Goal: Task Accomplishment & Management: Use online tool/utility

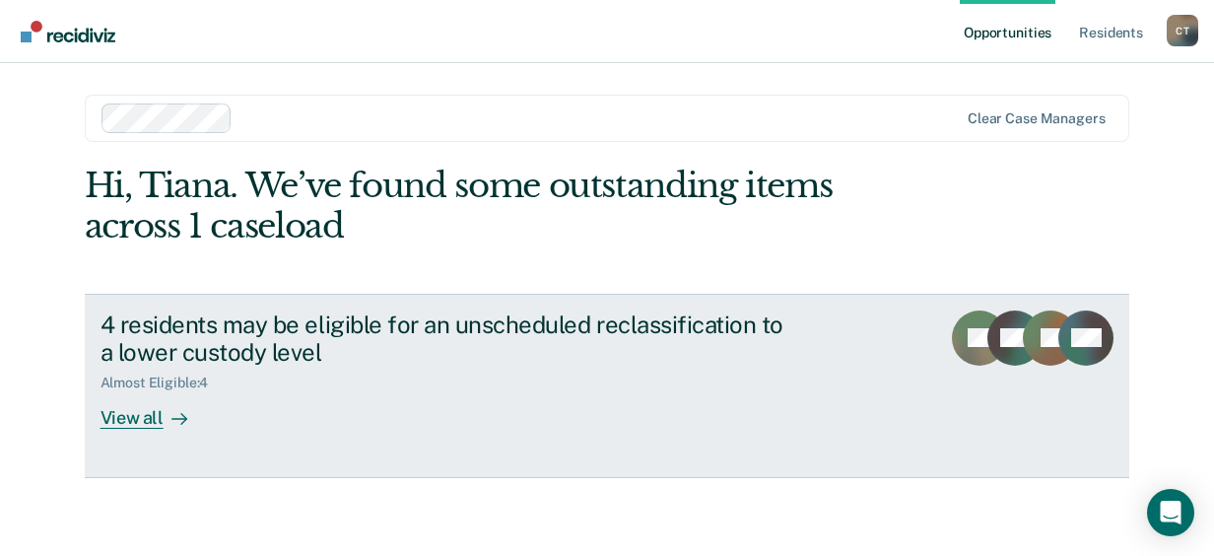
click at [164, 424] on div at bounding box center [176, 418] width 24 height 23
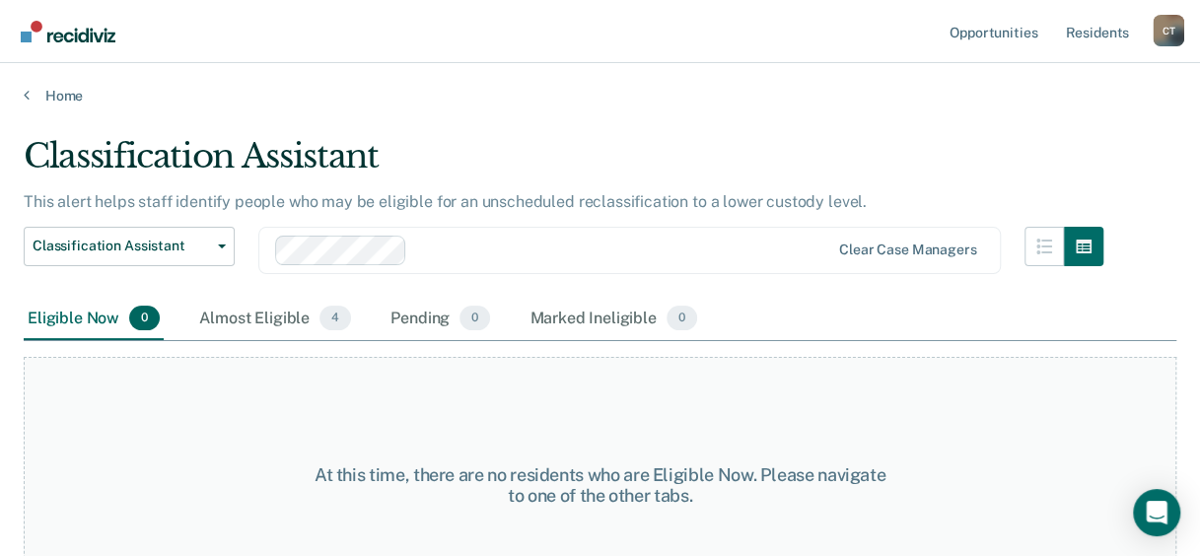
scroll to position [57, 0]
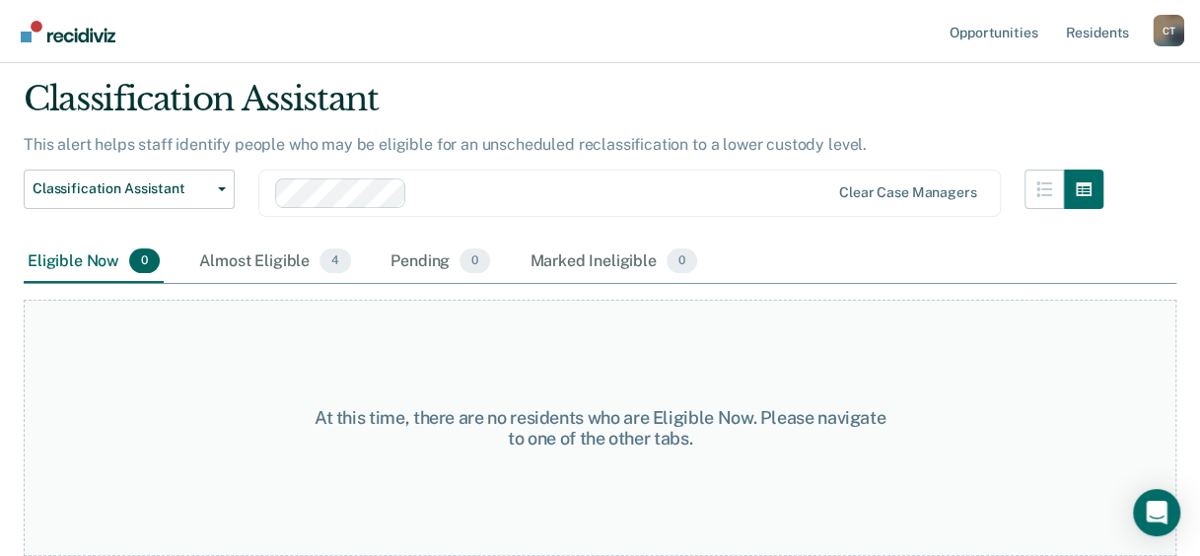
click at [76, 262] on div "Eligible Now 0" at bounding box center [94, 262] width 140 height 43
click at [235, 266] on div "Almost Eligible 4" at bounding box center [275, 262] width 160 height 43
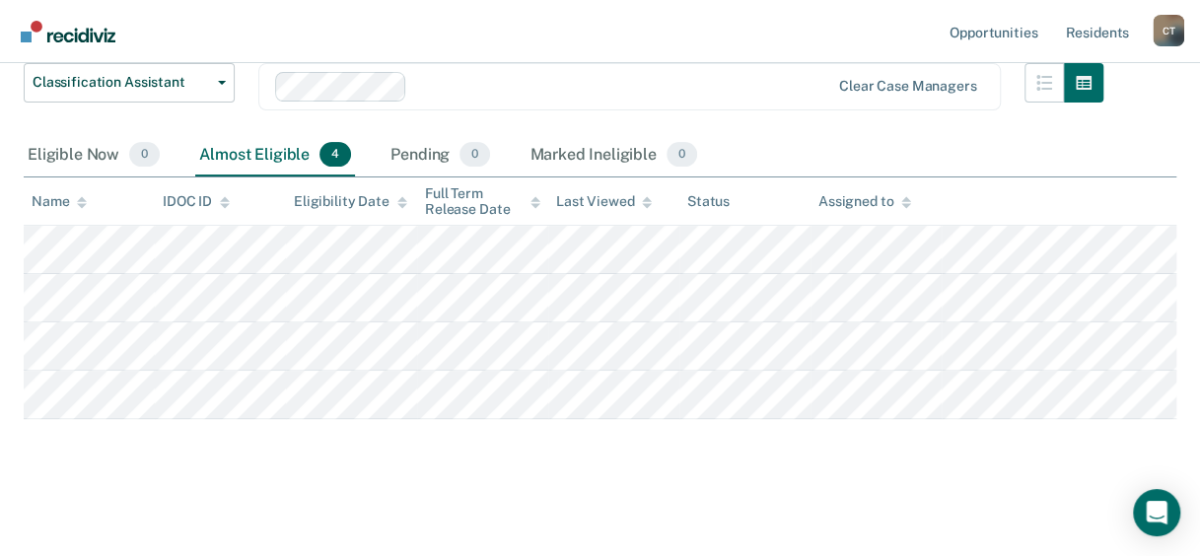
scroll to position [168, 0]
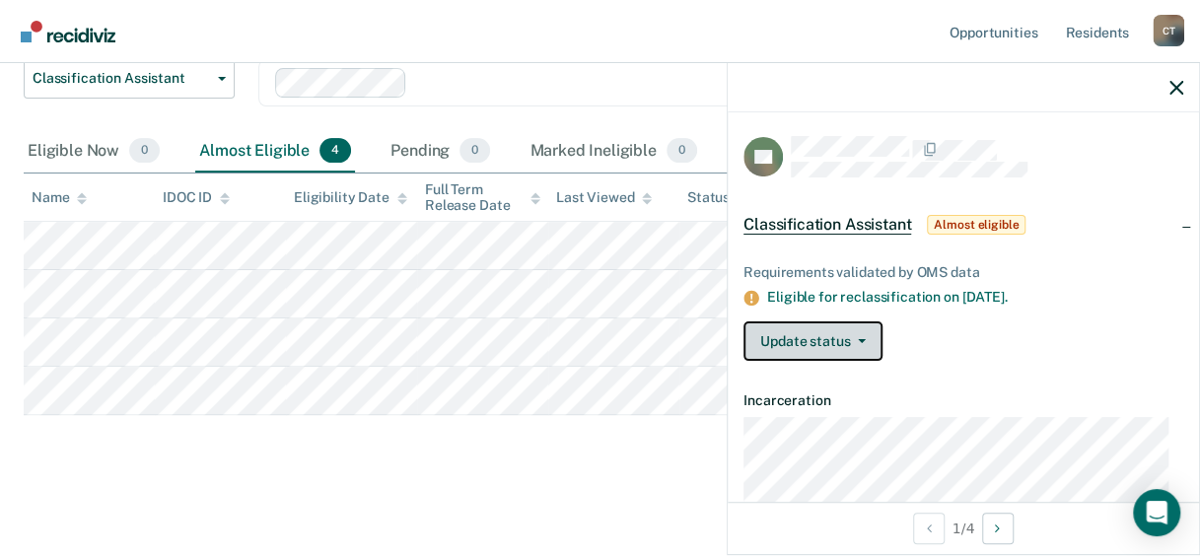
click at [785, 339] on button "Update status" at bounding box center [812, 340] width 139 height 39
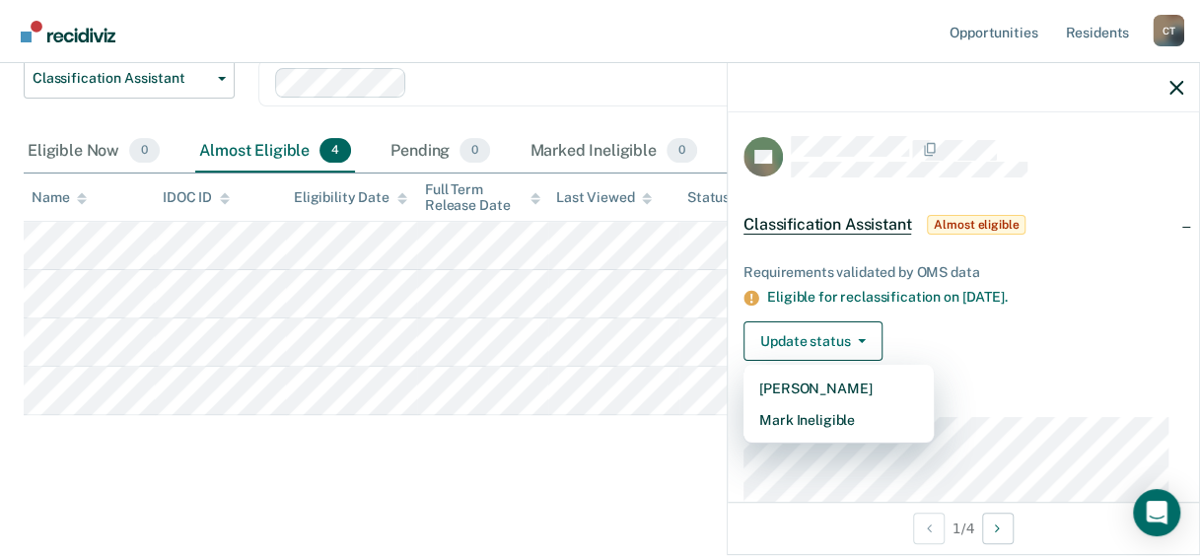
click at [524, 456] on div "Classification Assistant This alert helps staff identify people who may be elig…" at bounding box center [600, 220] width 1152 height 504
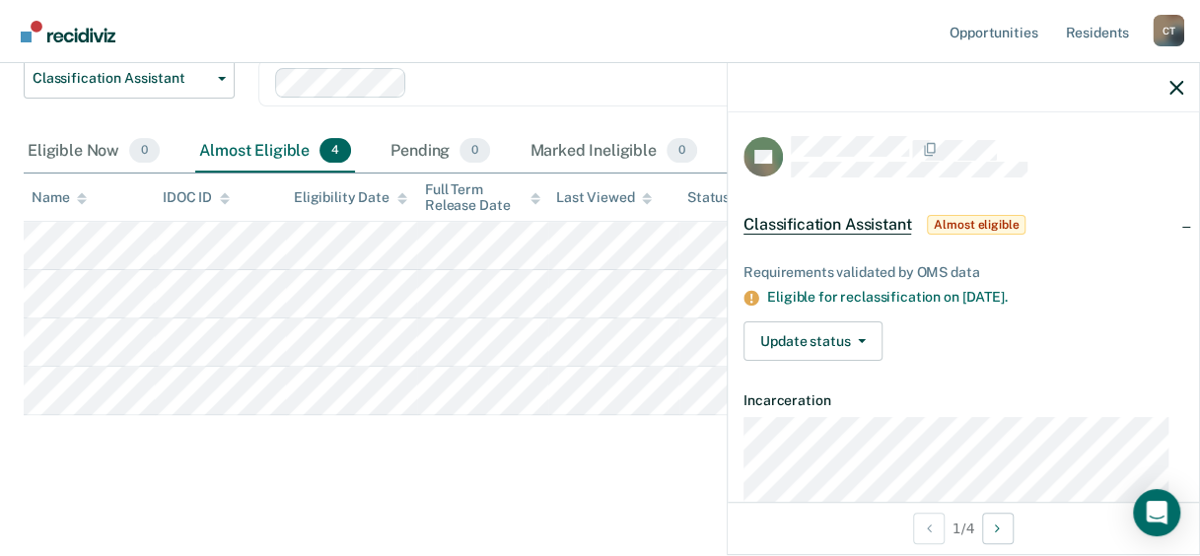
click at [620, 445] on div "Classification Assistant This alert helps staff identify people who may be elig…" at bounding box center [600, 220] width 1152 height 504
click at [1179, 93] on icon "button" at bounding box center [1176, 88] width 14 height 14
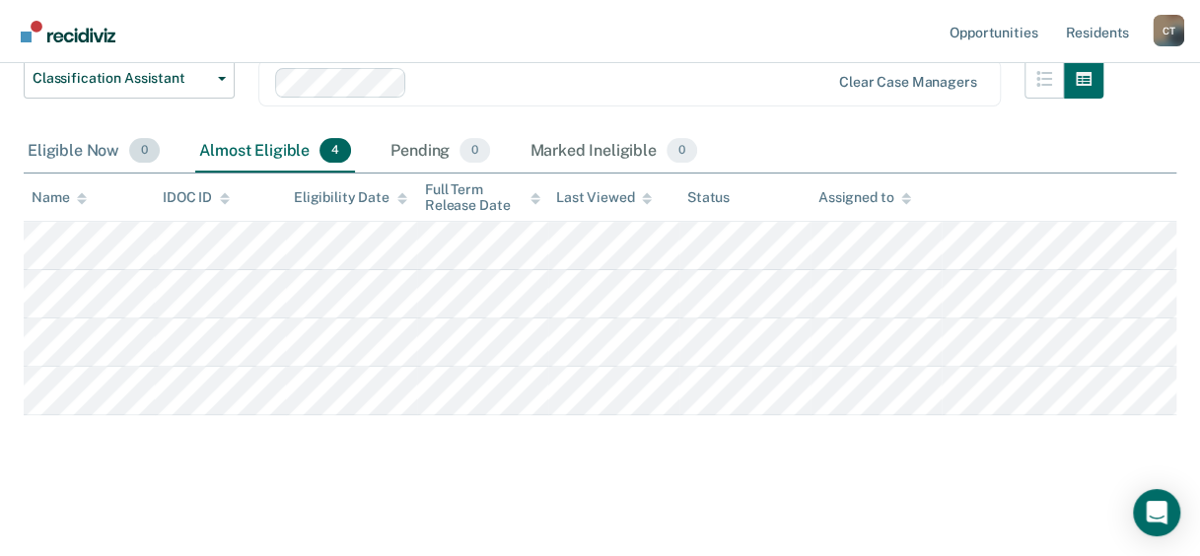
click at [96, 139] on div "Eligible Now 0" at bounding box center [94, 151] width 140 height 43
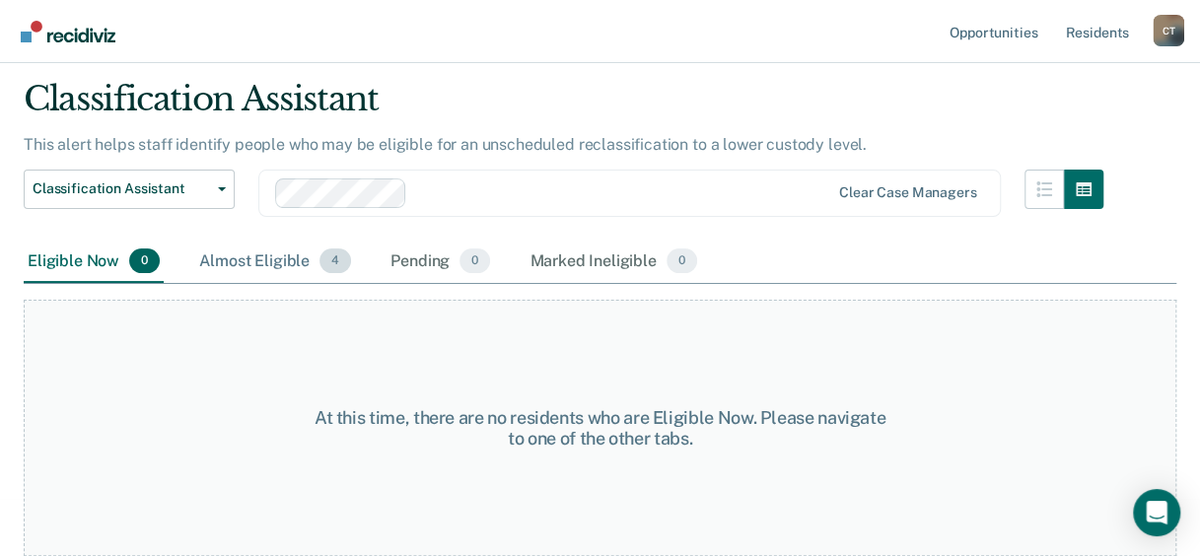
click at [256, 263] on div "Almost Eligible 4" at bounding box center [275, 262] width 160 height 43
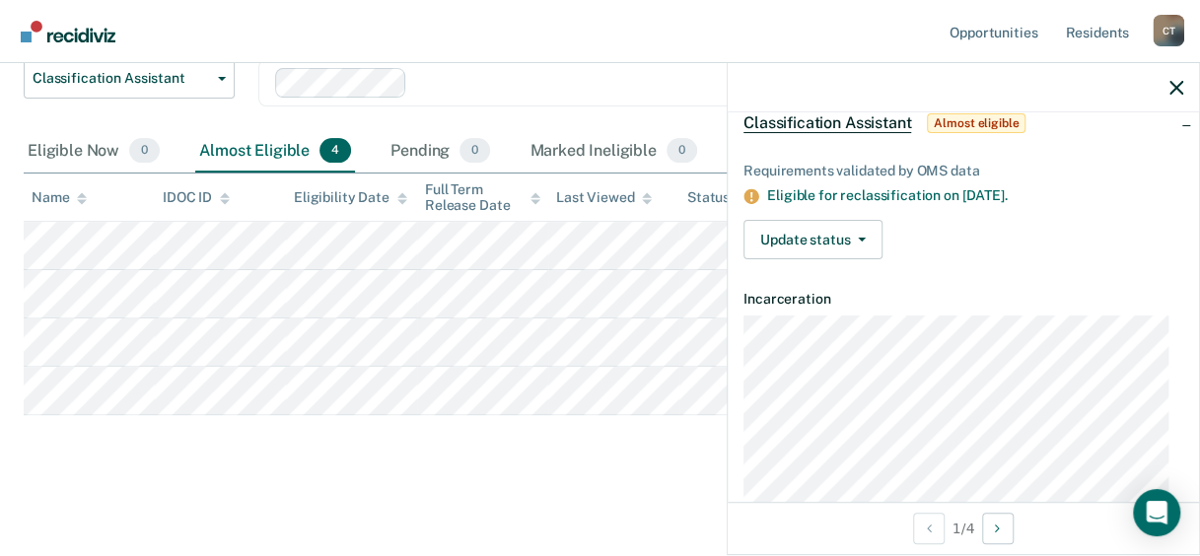
scroll to position [73, 0]
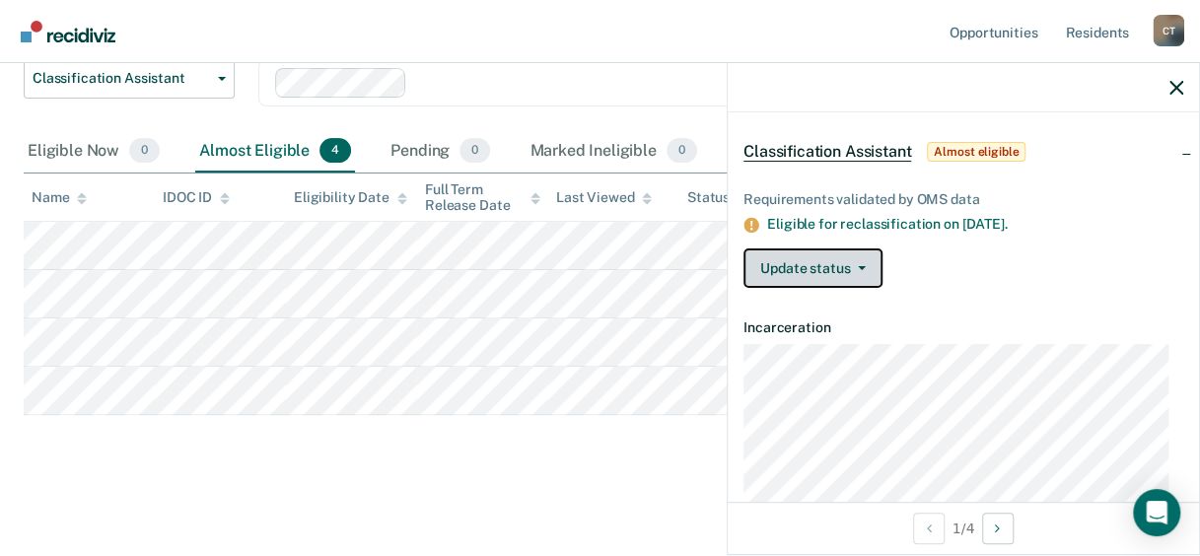
click at [844, 265] on button "Update status" at bounding box center [812, 267] width 139 height 39
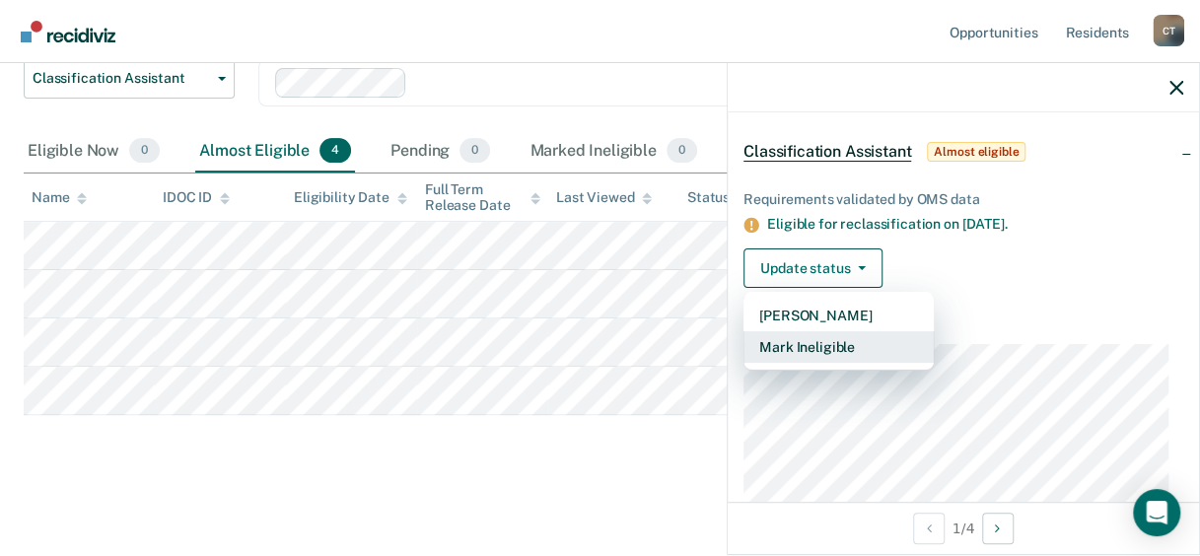
click at [834, 332] on button "Mark Ineligible" at bounding box center [838, 347] width 190 height 32
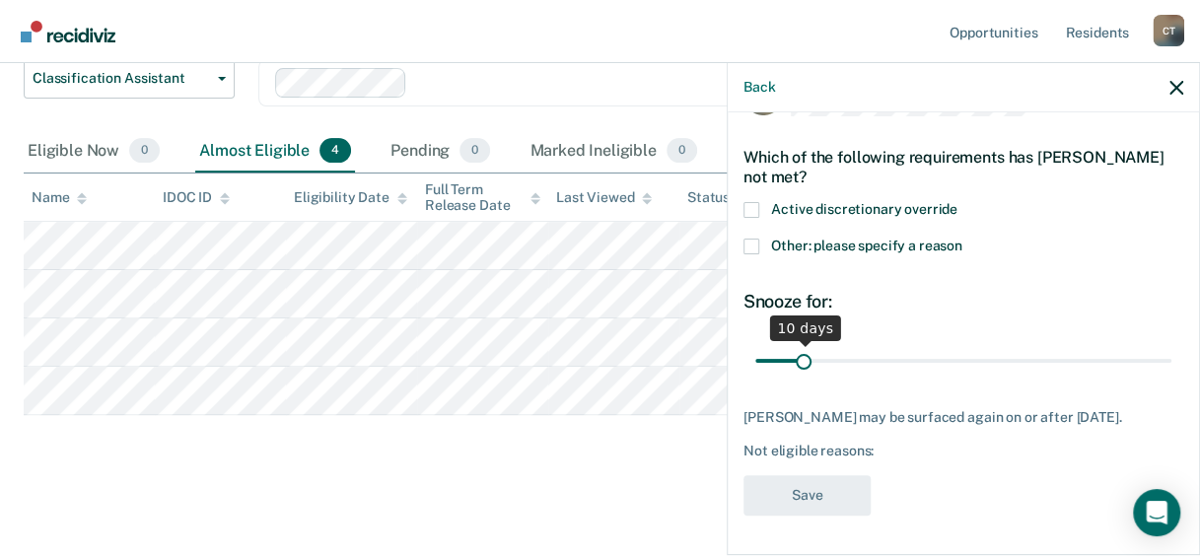
scroll to position [57, 0]
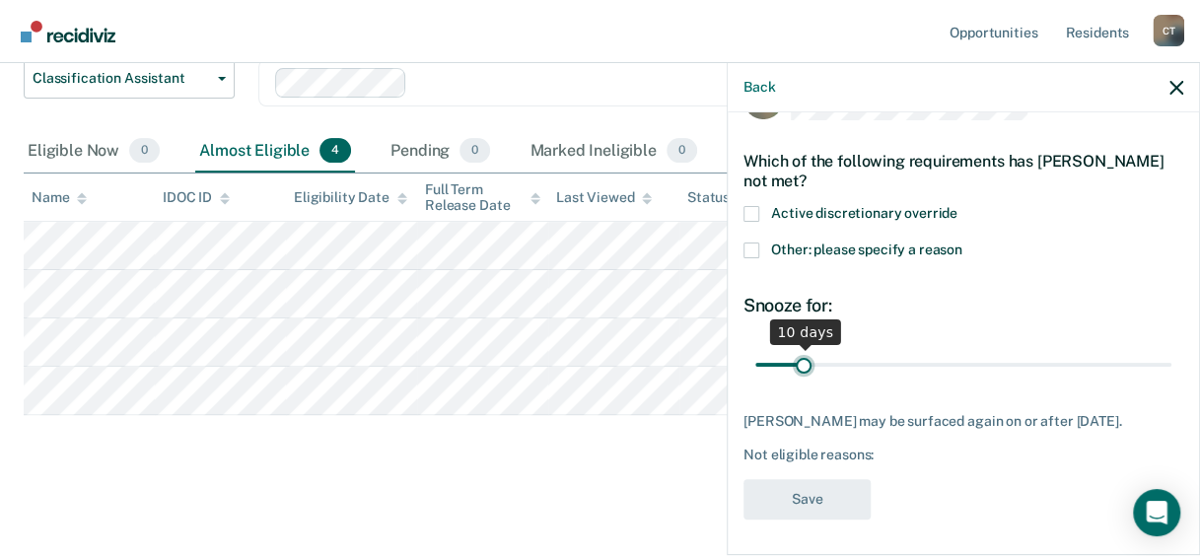
type input "10"
click at [800, 347] on input "range" at bounding box center [963, 364] width 416 height 35
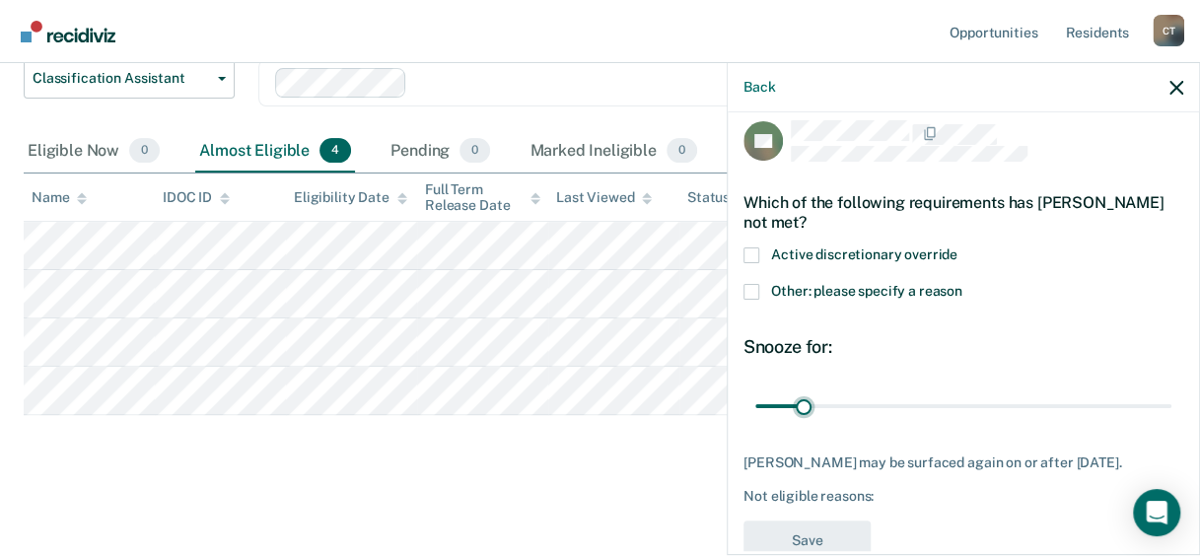
scroll to position [17, 0]
click at [873, 290] on span "Other: please specify a reason" at bounding box center [866, 290] width 191 height 16
click at [962, 283] on input "Other: please specify a reason" at bounding box center [962, 283] width 0 height 0
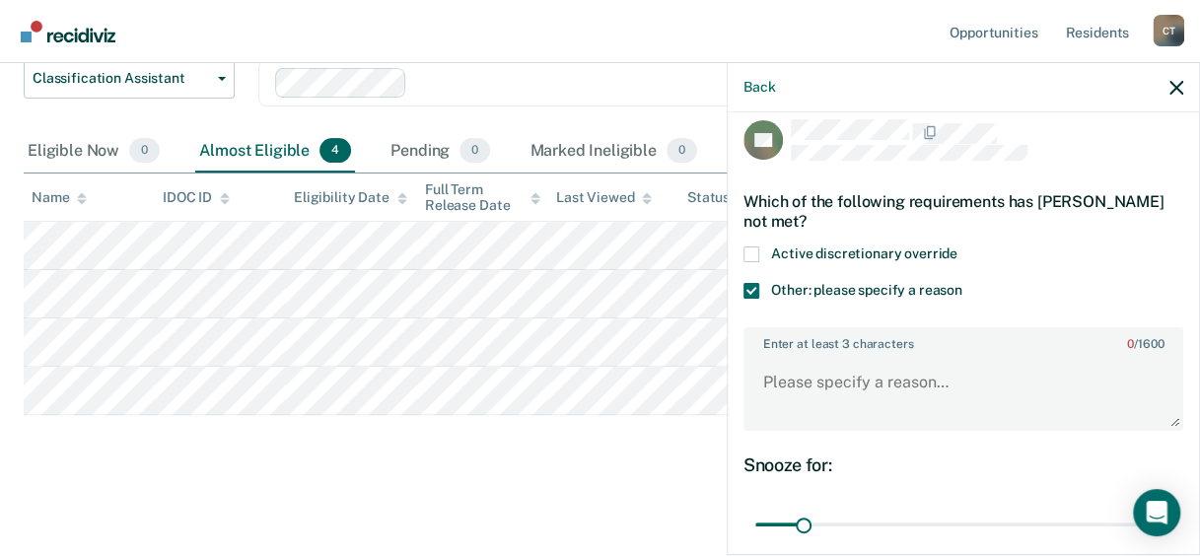
scroll to position [175, 0]
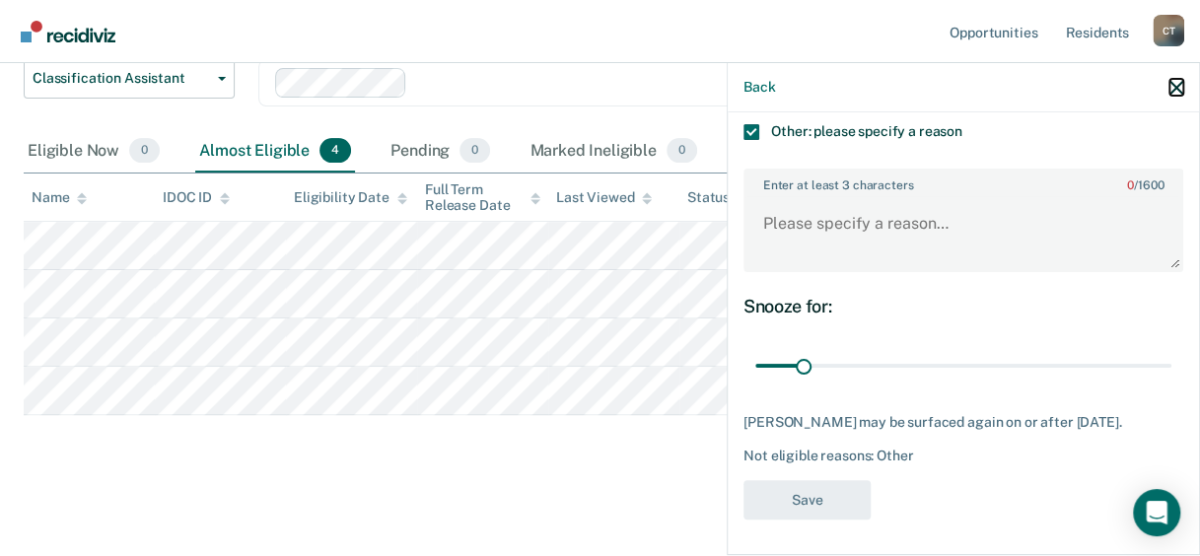
click at [1180, 92] on icon "button" at bounding box center [1176, 88] width 14 height 14
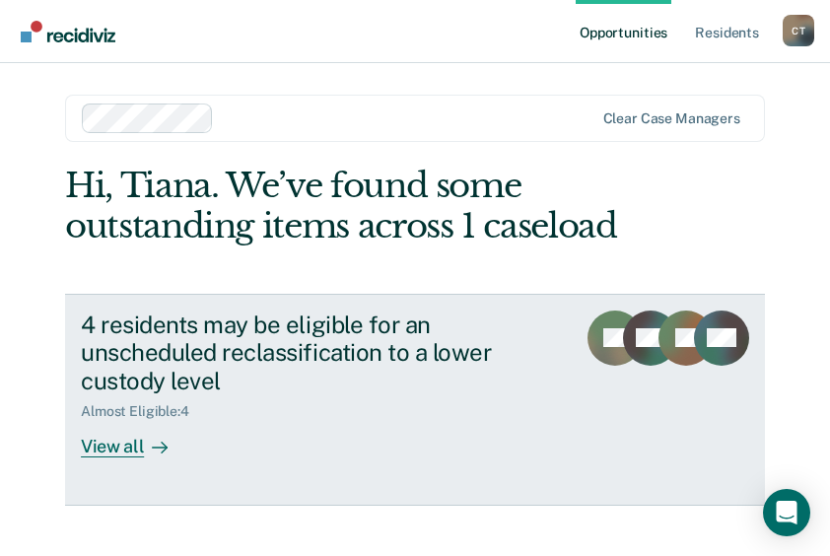
click at [180, 452] on div "View all" at bounding box center [136, 439] width 110 height 38
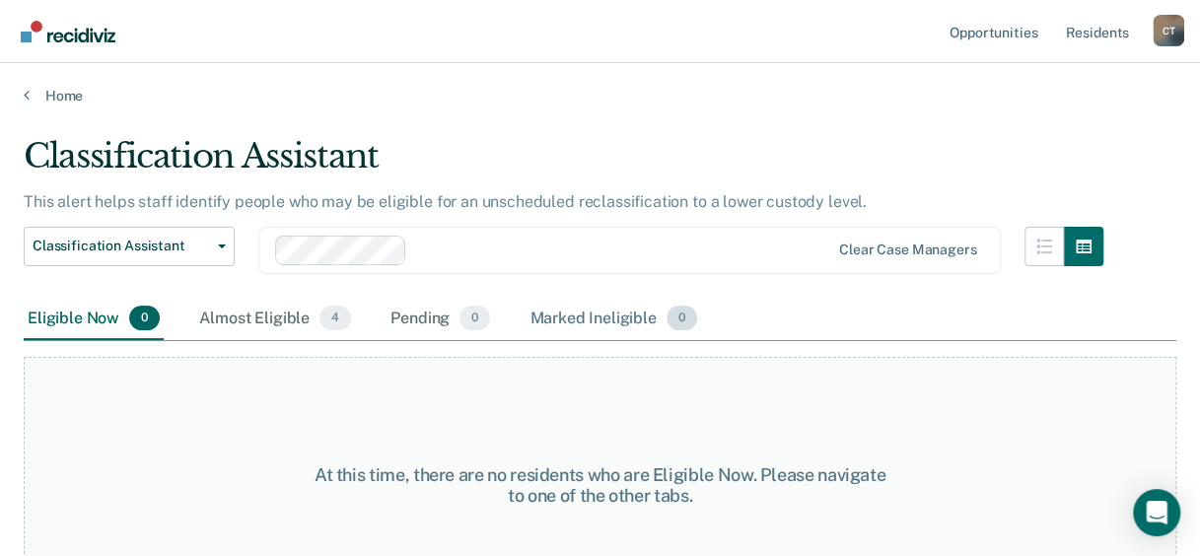
scroll to position [57, 0]
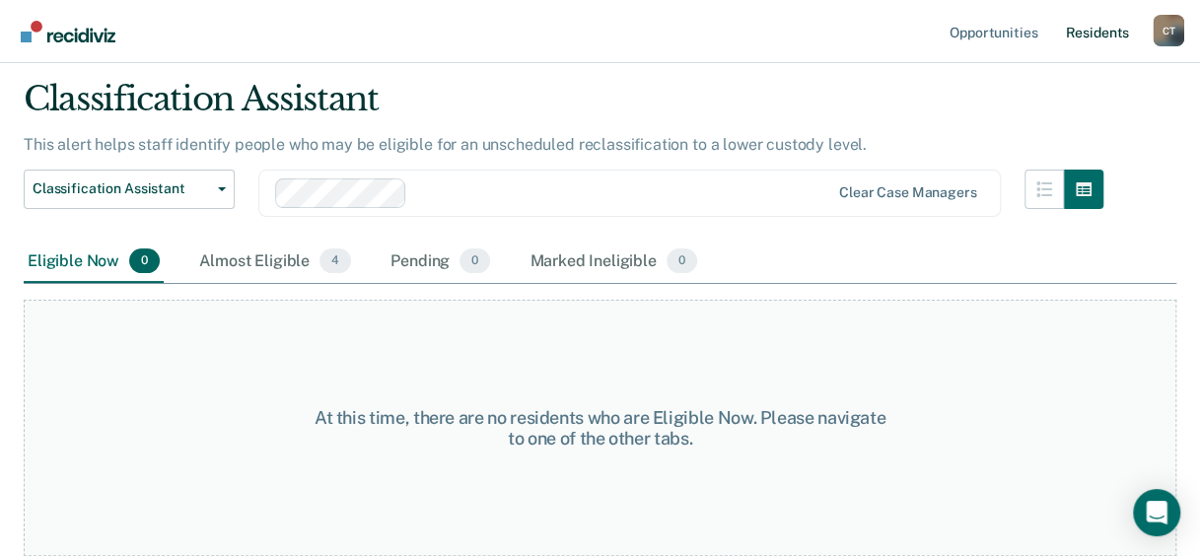
click at [1092, 58] on link "Resident s" at bounding box center [1097, 31] width 72 height 63
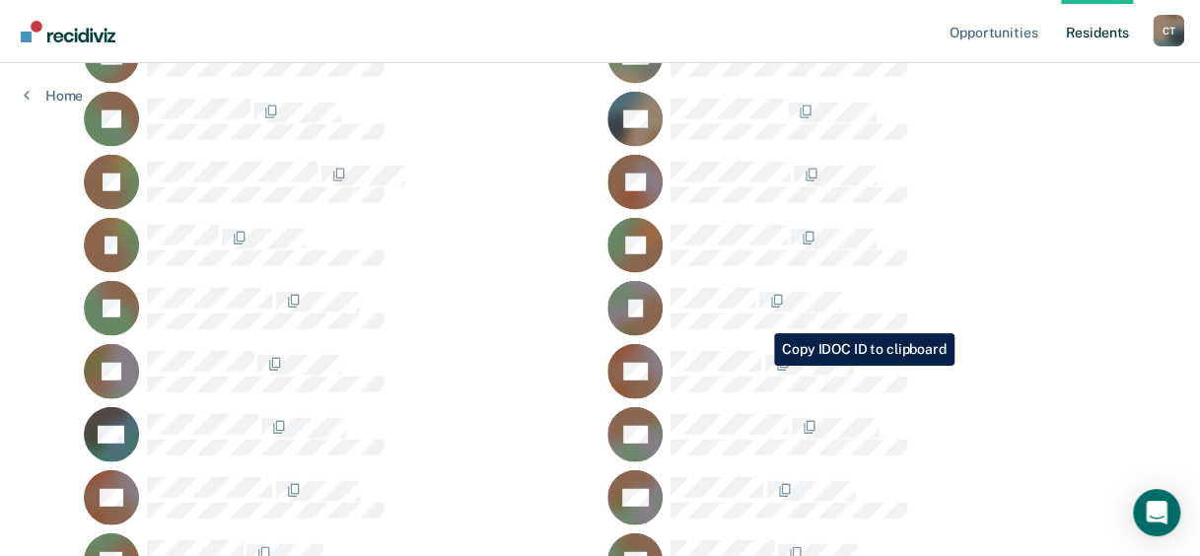
scroll to position [2357, 0]
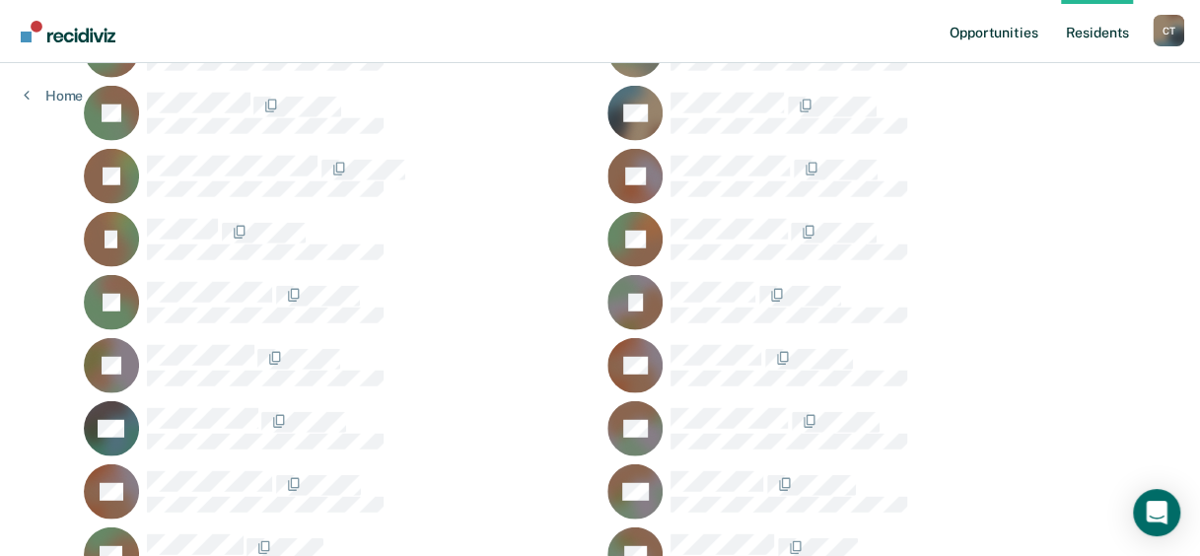
click at [994, 32] on link "Opportunities" at bounding box center [993, 31] width 96 height 63
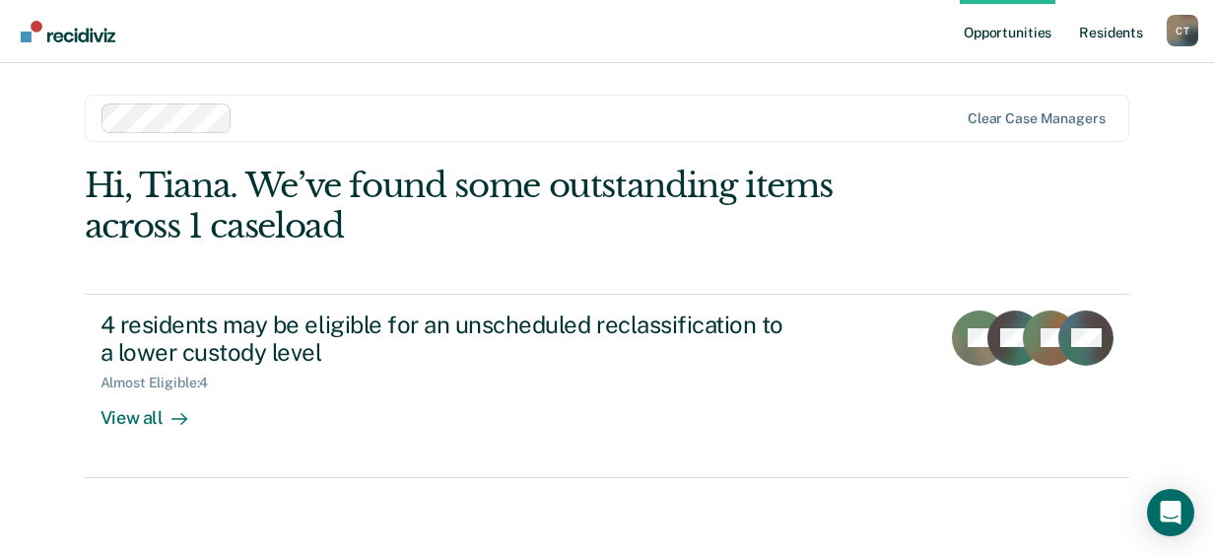
click at [1124, 47] on link "Resident s" at bounding box center [1111, 31] width 72 height 63
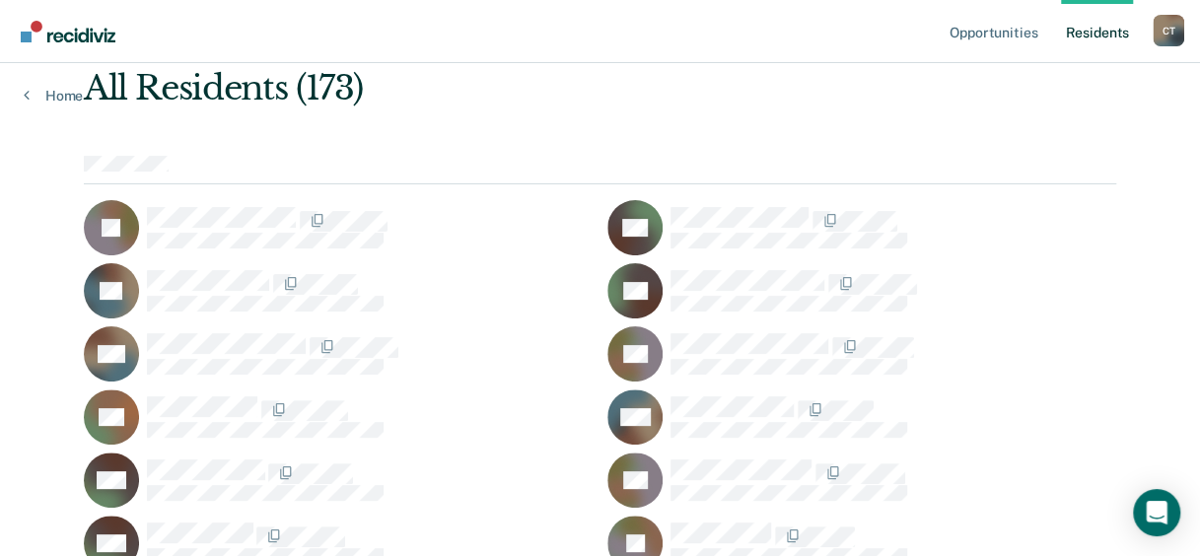
scroll to position [99, 0]
